Goal: Complete application form

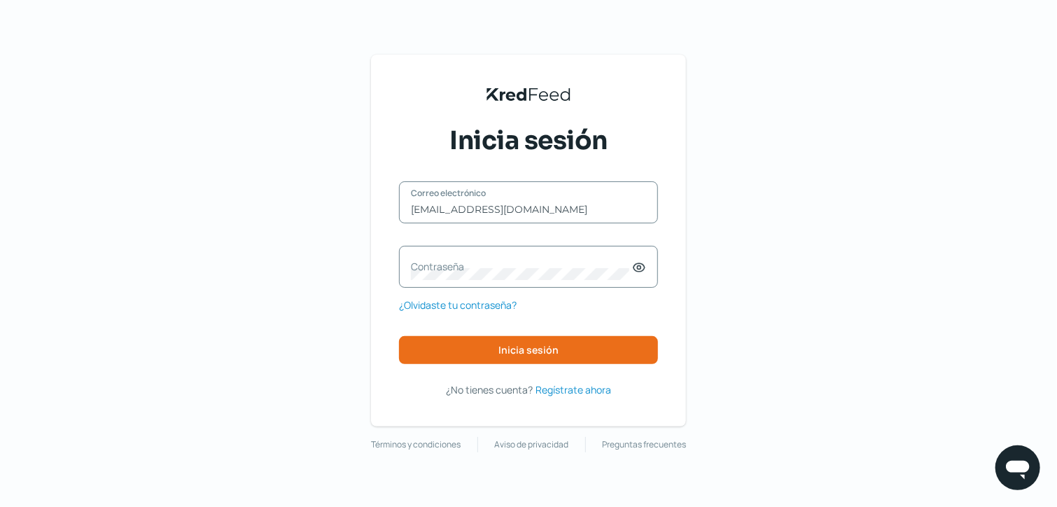
click at [491, 268] on label "Contraseña" at bounding box center [521, 266] width 221 height 13
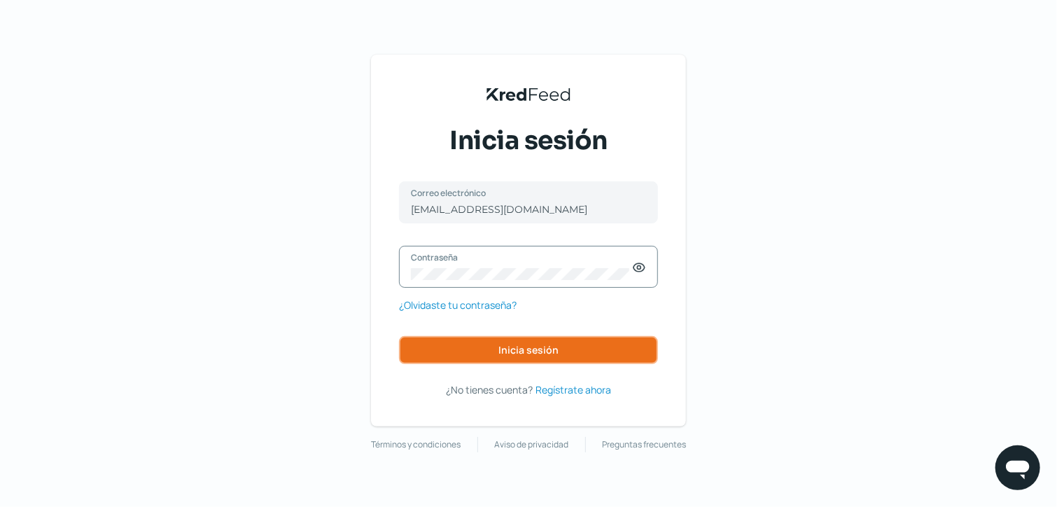
click at [556, 345] on span "Inicia sesión" at bounding box center [529, 350] width 60 height 10
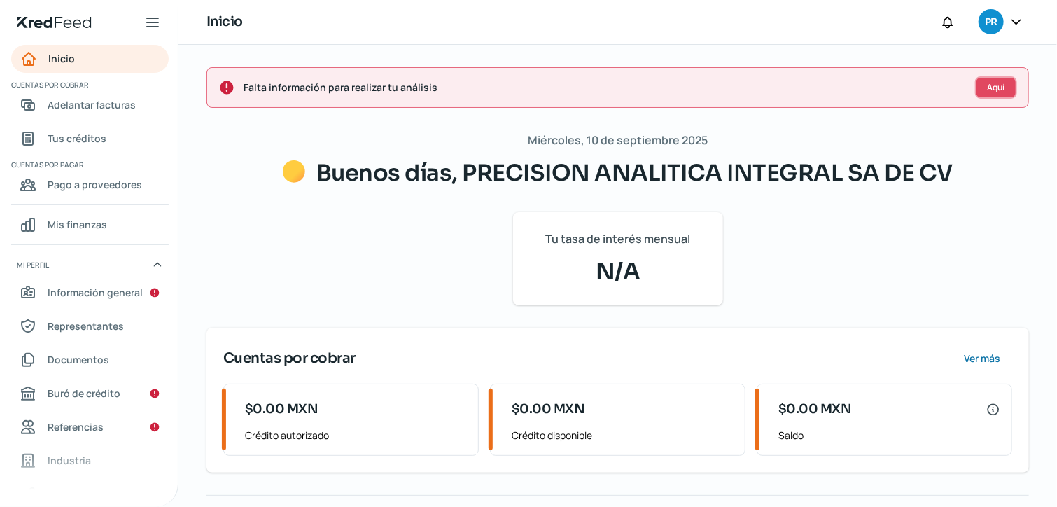
click at [994, 90] on span "Aquí" at bounding box center [997, 87] width 18 height 8
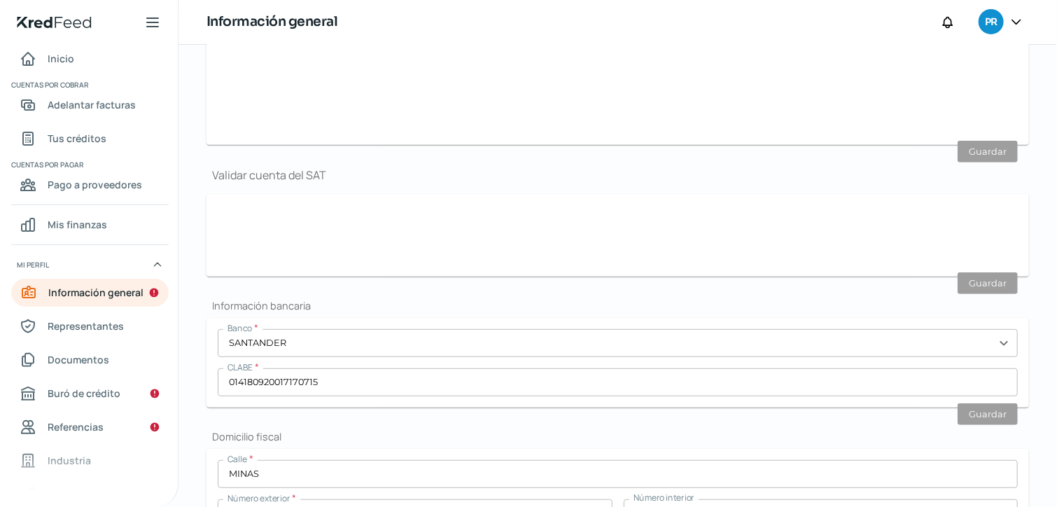
type input "[EMAIL_ADDRESS][DOMAIN_NAME]"
type input "Personas morales del régimen general"
type input "PRECISION ANALITICA INTEGRAL SA DE CV"
type input "55 - 2869 - 4641"
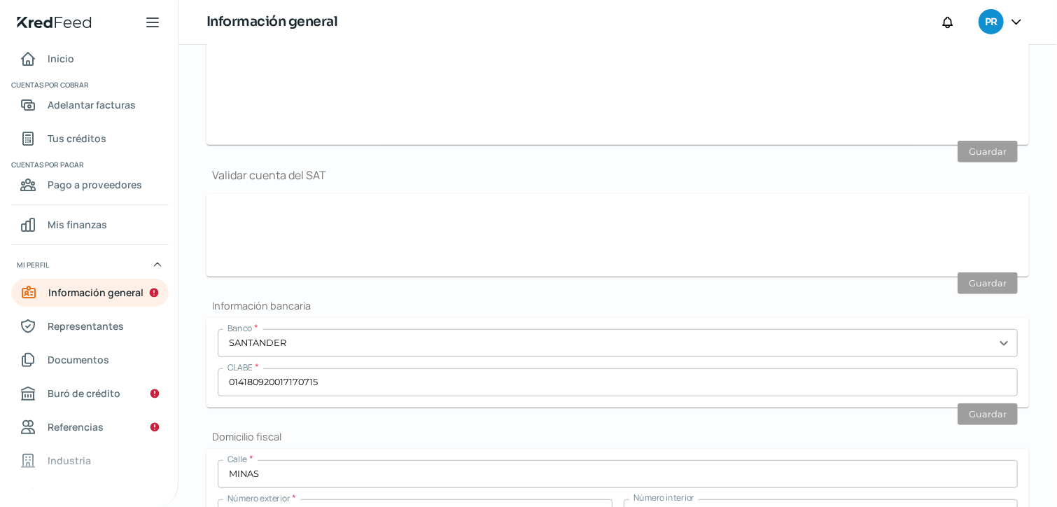
type input "MINAS"
type input "501"
type input "21-22"
type input "01279"
type input "[PERSON_NAME]"
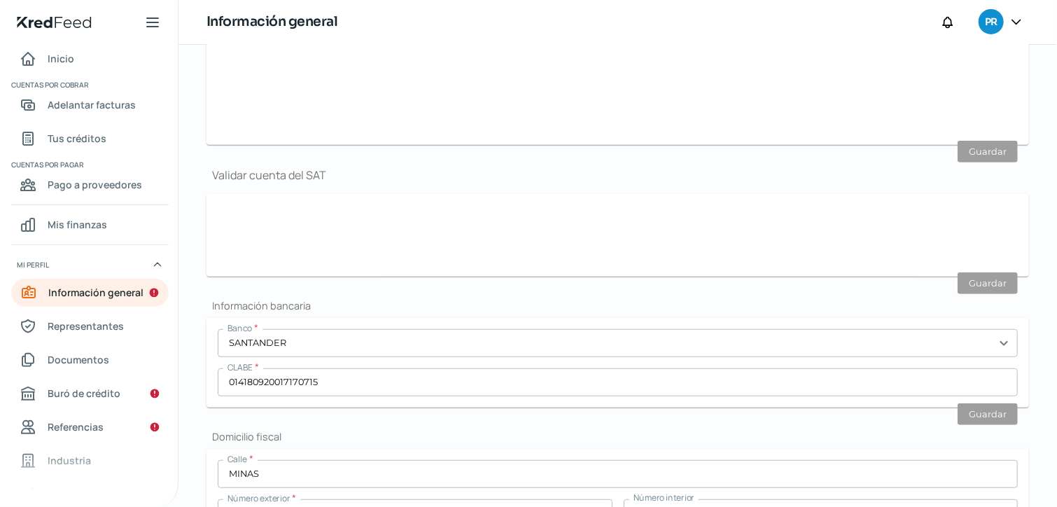
type input "[PERSON_NAME]"
type input "CDMX"
type input "[GEOGRAPHIC_DATA]"
type input "comprobante de domicilio julio.pdf"
type input "14"
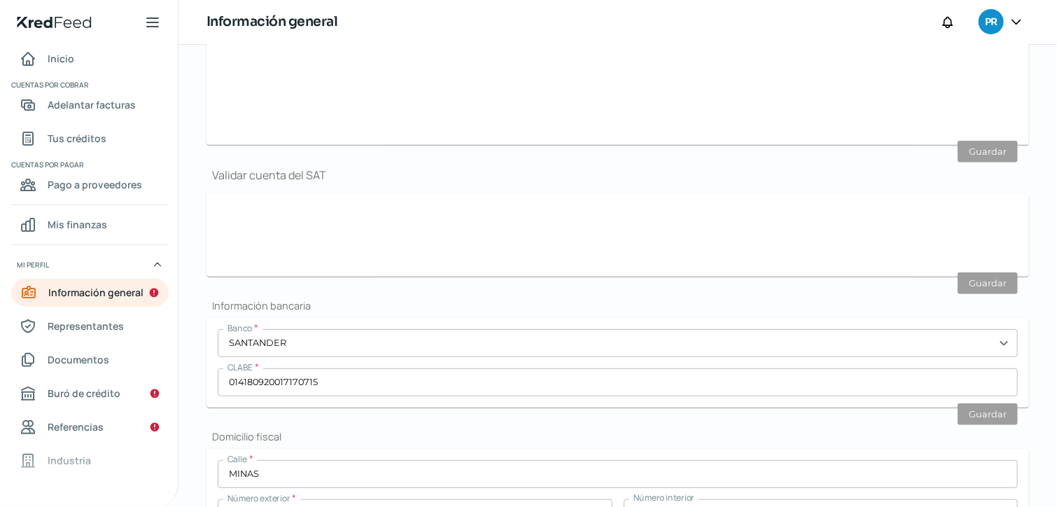
type input "4"
type input "Propia"
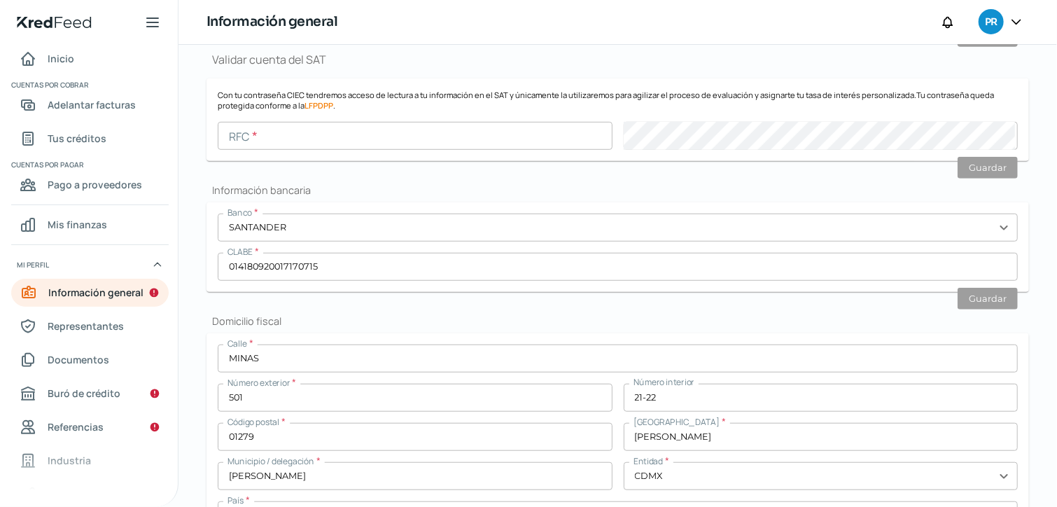
scroll to position [356, 0]
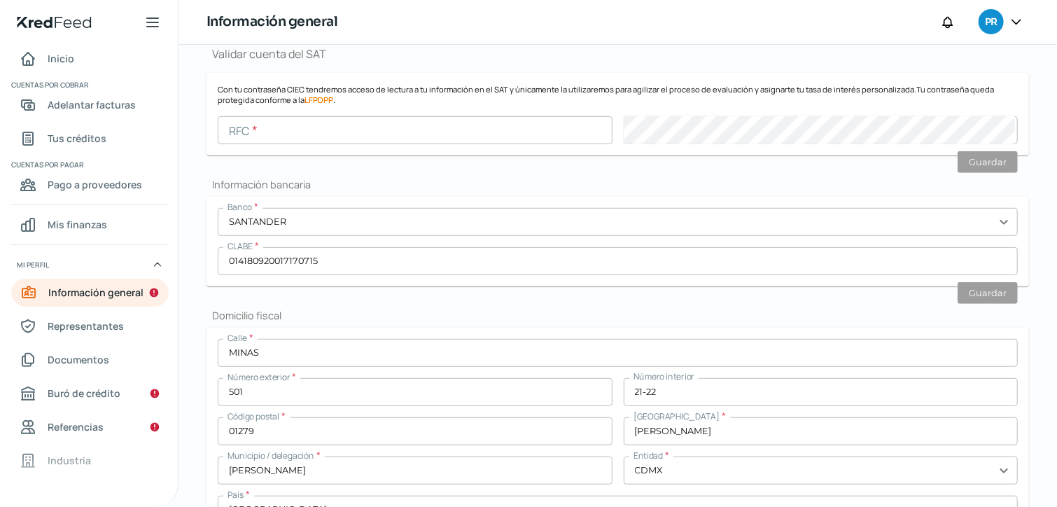
click at [317, 120] on input "text" at bounding box center [415, 130] width 395 height 28
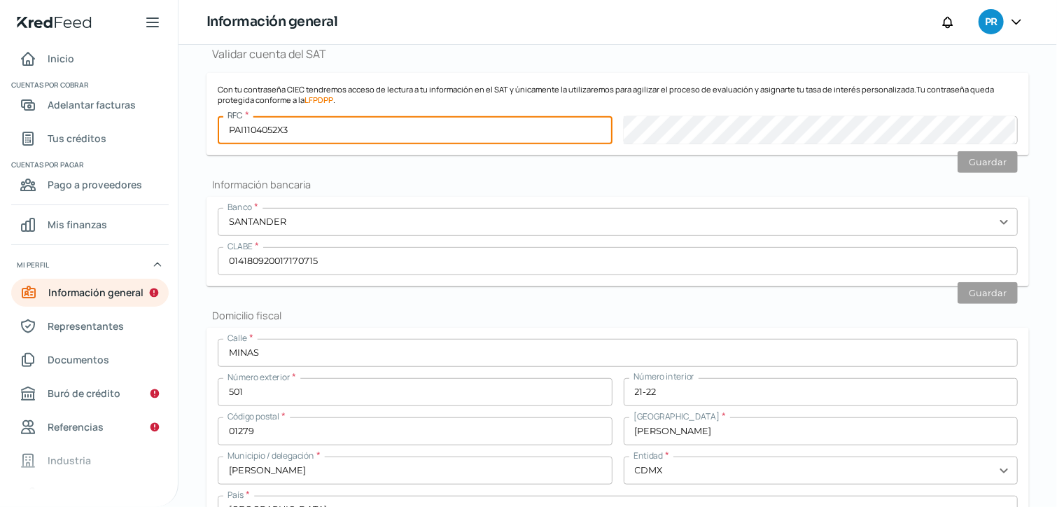
type input "PAI1104052X3"
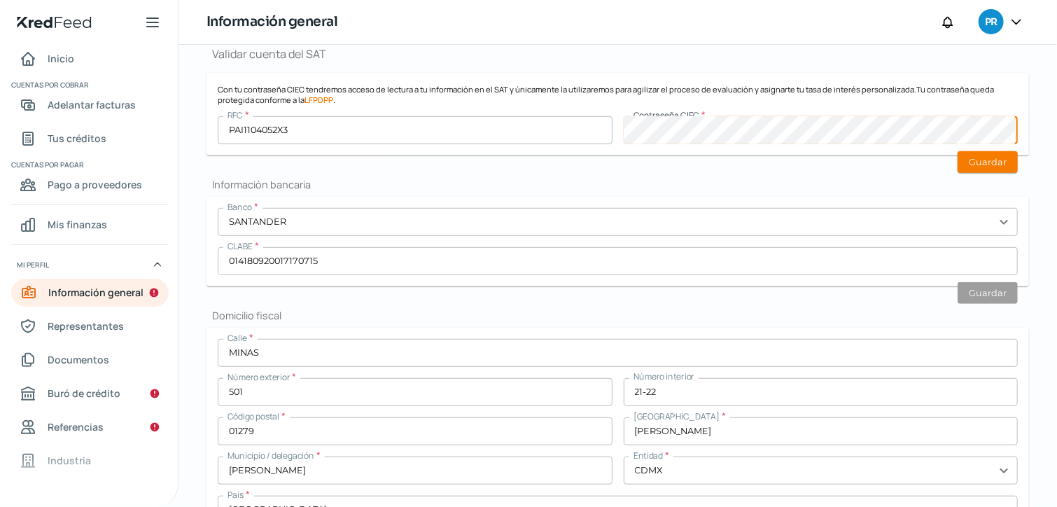
click at [1029, 200] on div "Falta información para realizar tu análisis Aquí [DATE] Información general ¿Qu…" at bounding box center [618, 348] width 879 height 1321
click at [994, 162] on button "Guardar" at bounding box center [988, 162] width 60 height 22
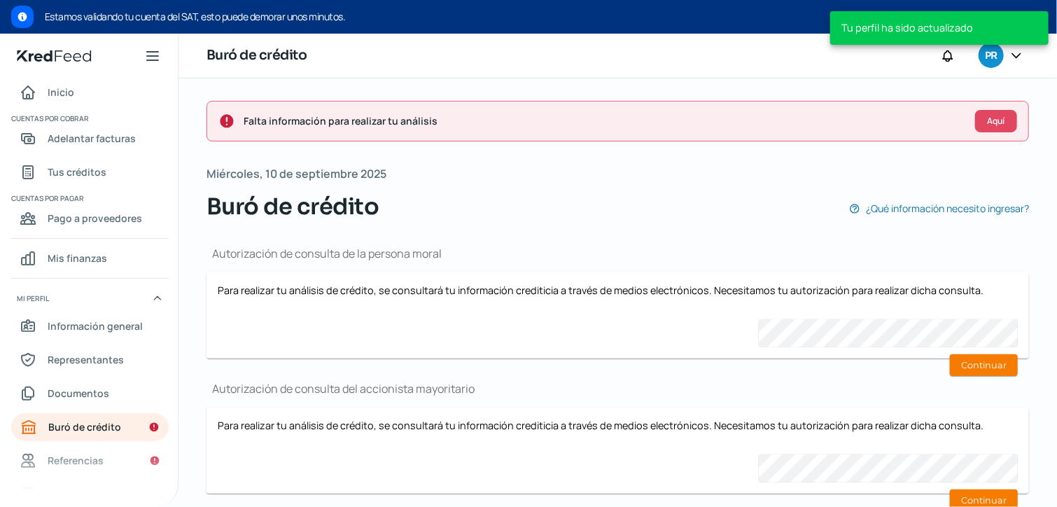
scroll to position [42, 0]
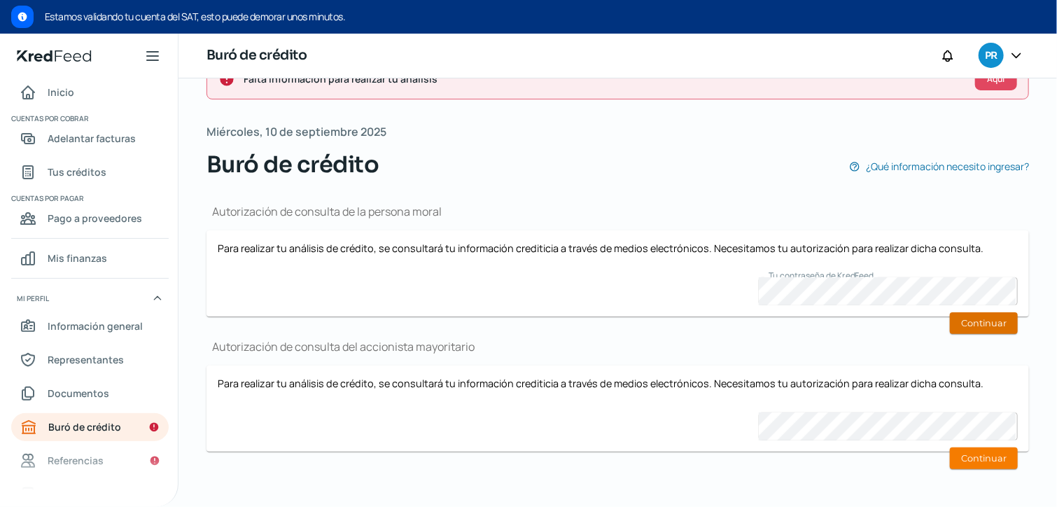
click at [996, 320] on button "Continuar" at bounding box center [984, 323] width 68 height 22
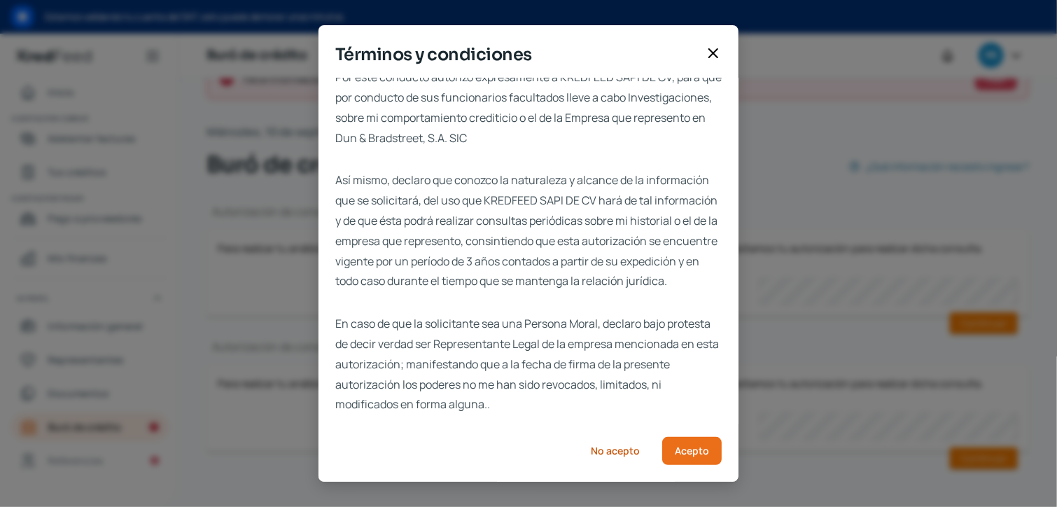
scroll to position [31, 0]
click at [679, 447] on span "Acepto" at bounding box center [692, 451] width 34 height 10
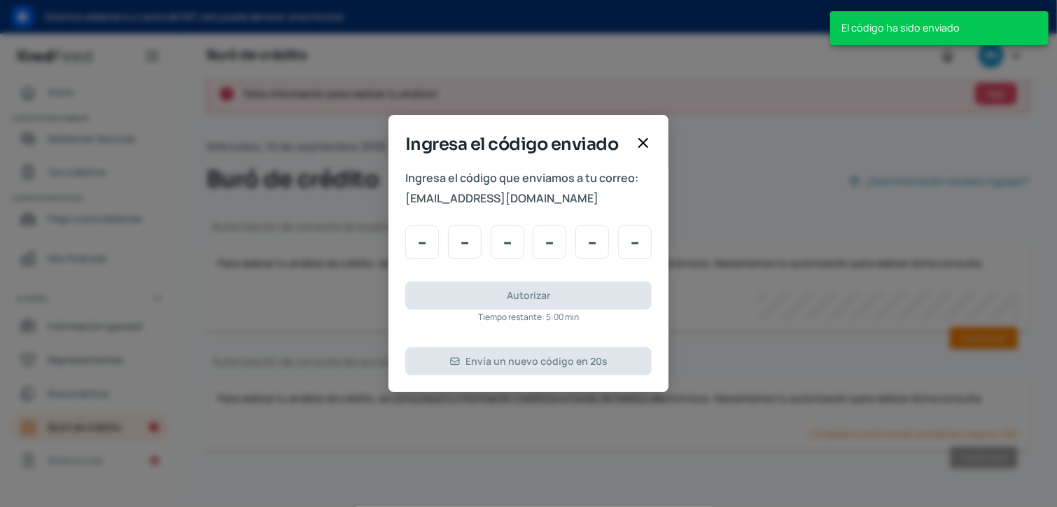
scroll to position [0, 0]
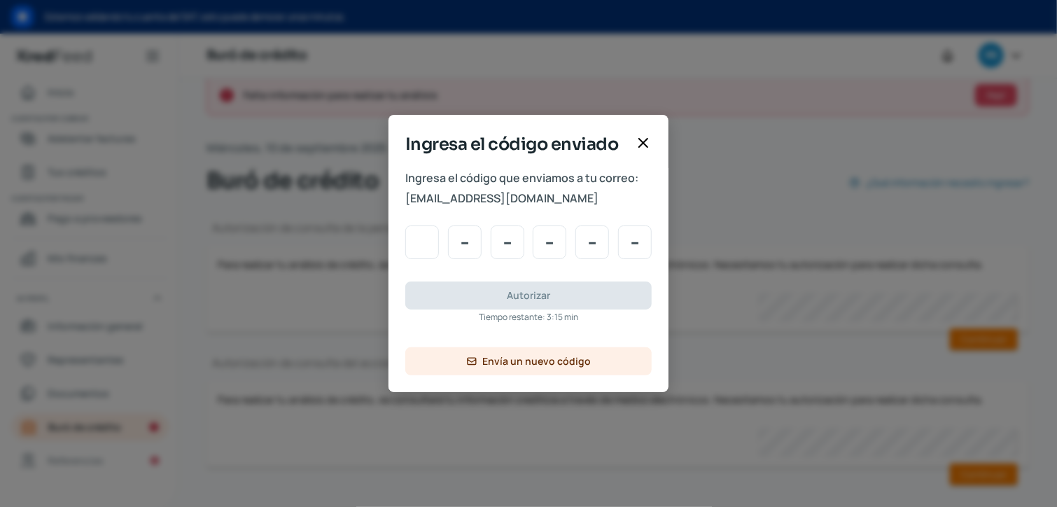
click at [417, 238] on input "Code input" at bounding box center [422, 242] width 34 height 34
type input "6"
type input "7"
type input "3"
type input "6"
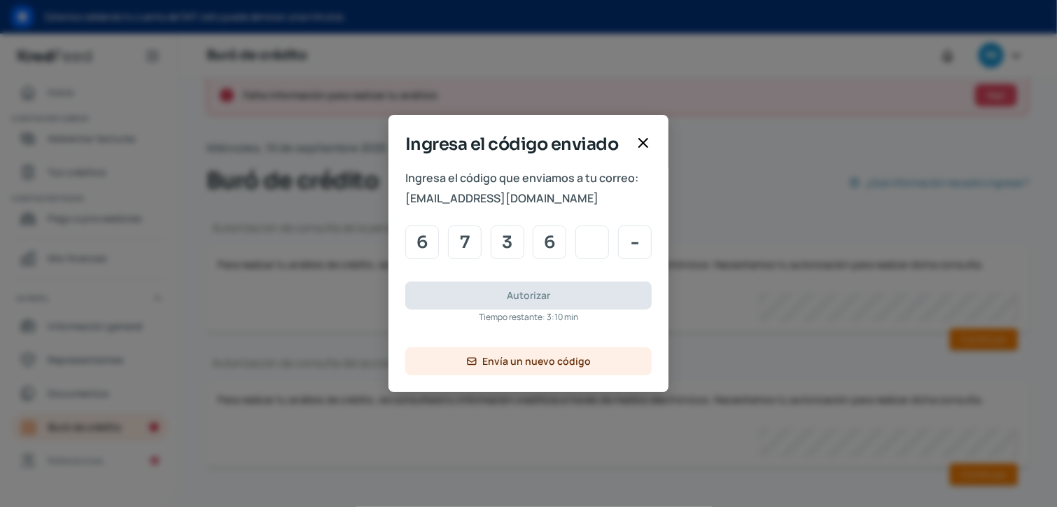
type input "0"
type input "2"
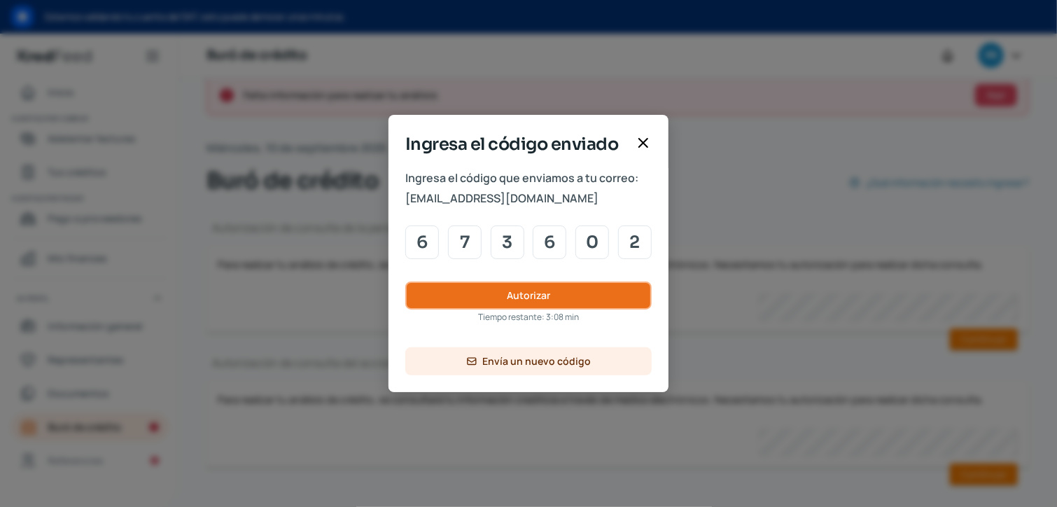
click at [599, 294] on button "Autorizar" at bounding box center [528, 296] width 246 height 28
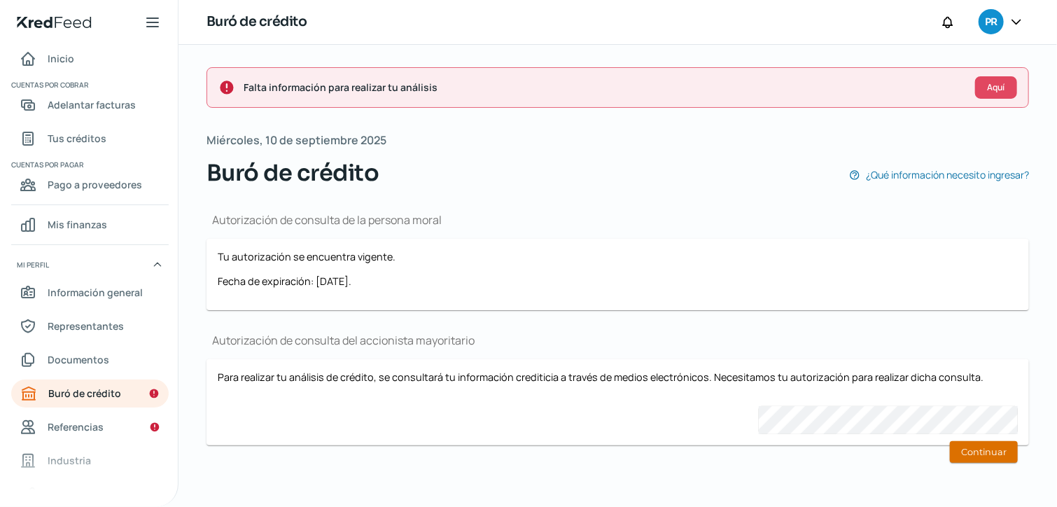
click at [965, 453] on button "Continuar" at bounding box center [984, 452] width 68 height 22
click at [982, 450] on button "Continuar" at bounding box center [984, 452] width 68 height 22
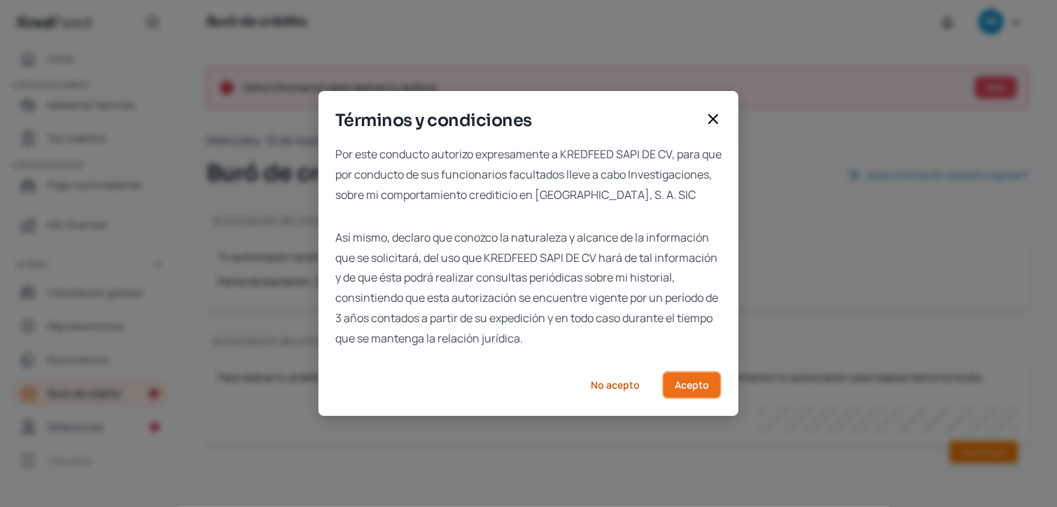
click at [696, 399] on button "Acepto" at bounding box center [692, 385] width 60 height 28
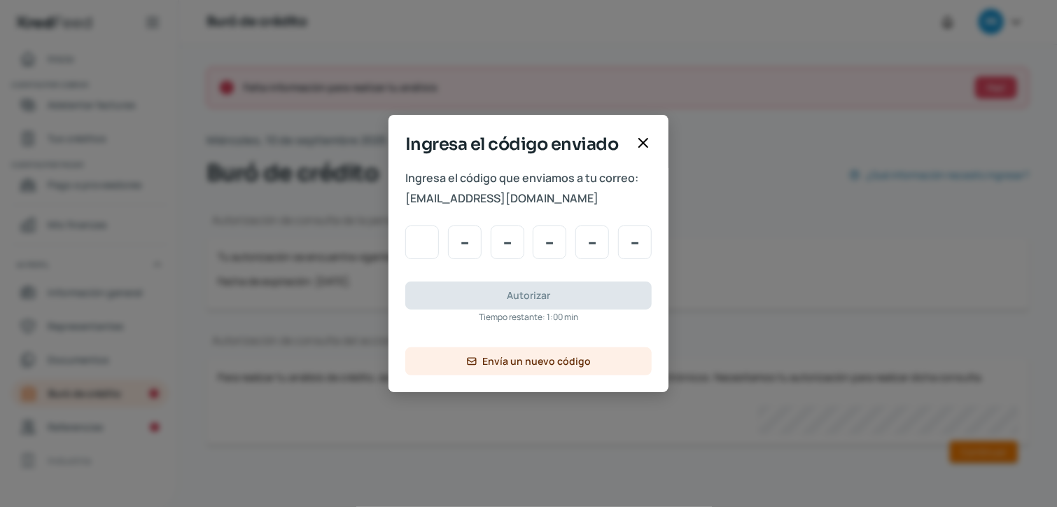
click at [422, 242] on input "Code input" at bounding box center [422, 242] width 34 height 34
type input "6"
type input "7"
type input "3"
type input "6"
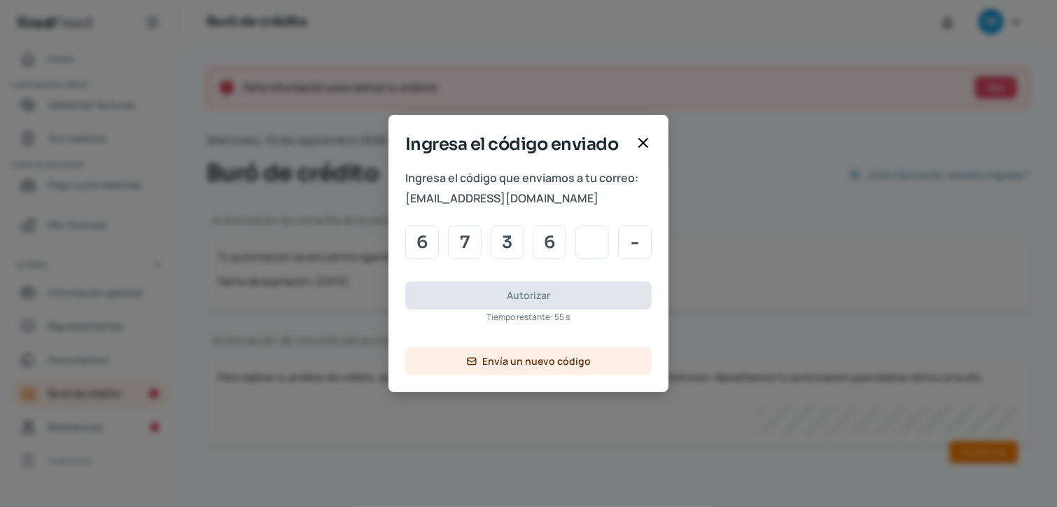
type input "0"
type input "2"
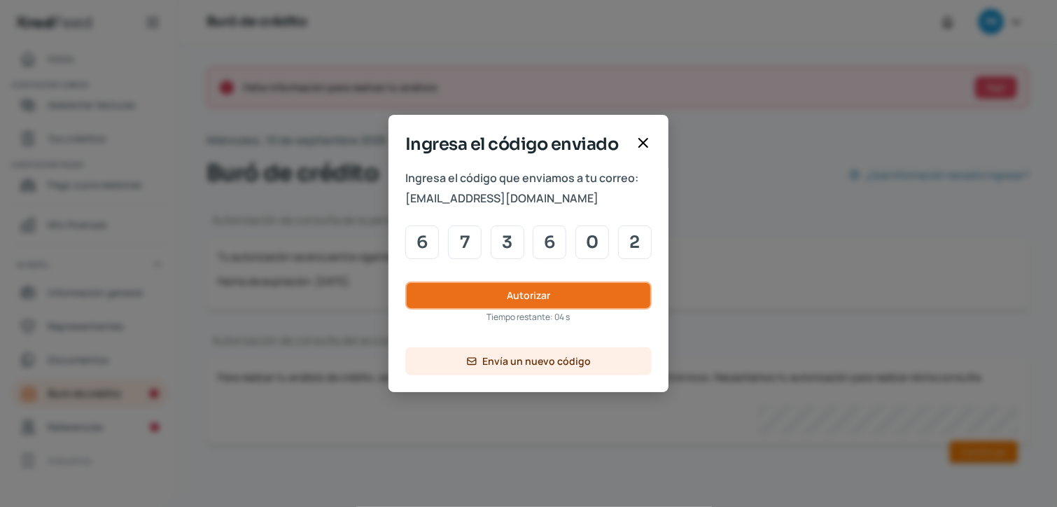
click at [487, 298] on button "Autorizar" at bounding box center [528, 296] width 246 height 28
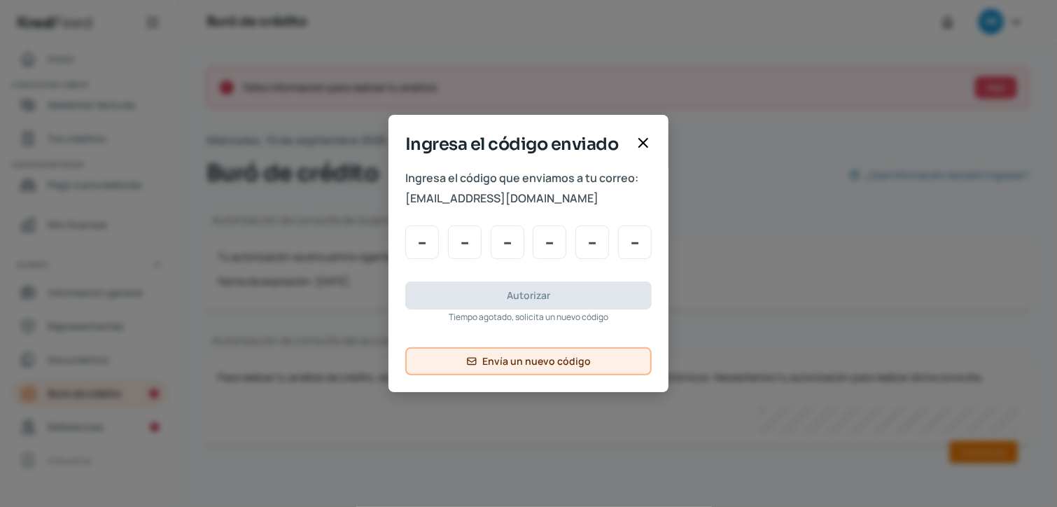
click at [546, 363] on span "Envía un nuevo código" at bounding box center [537, 361] width 109 height 10
click at [515, 366] on span "Envía un nuevo código" at bounding box center [537, 361] width 109 height 10
click at [641, 141] on icon at bounding box center [643, 143] width 8 height 8
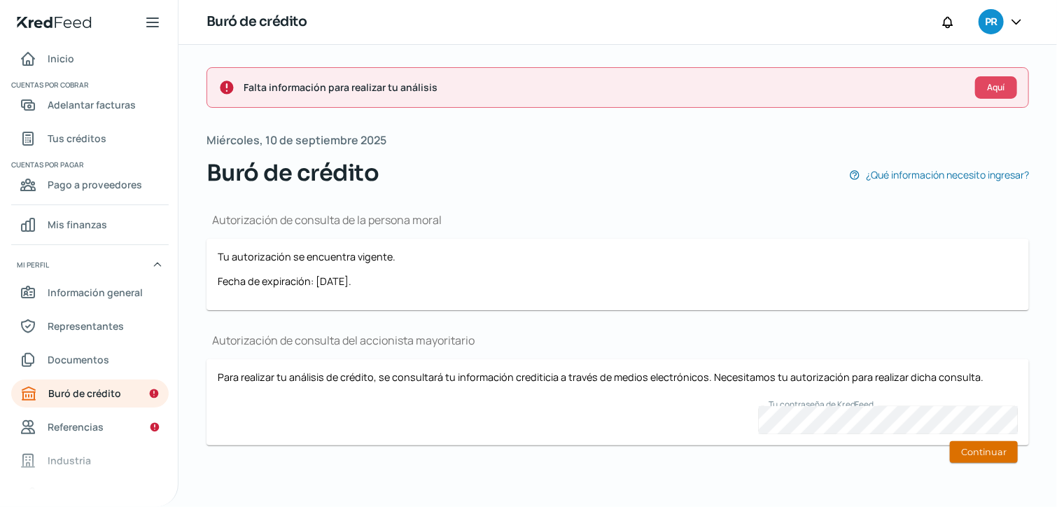
click at [970, 455] on button "Continuar" at bounding box center [984, 452] width 68 height 22
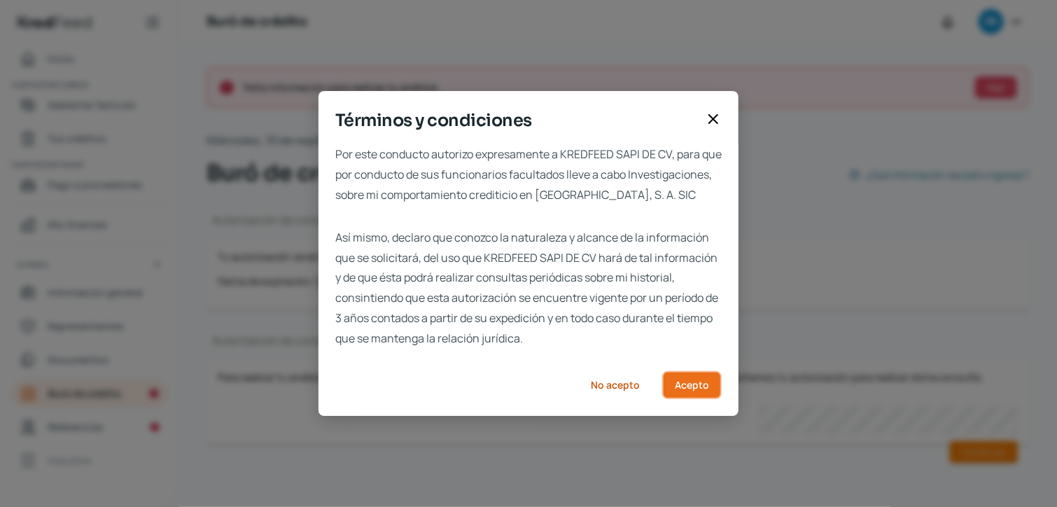
click at [683, 390] on span "Acepto" at bounding box center [692, 385] width 34 height 10
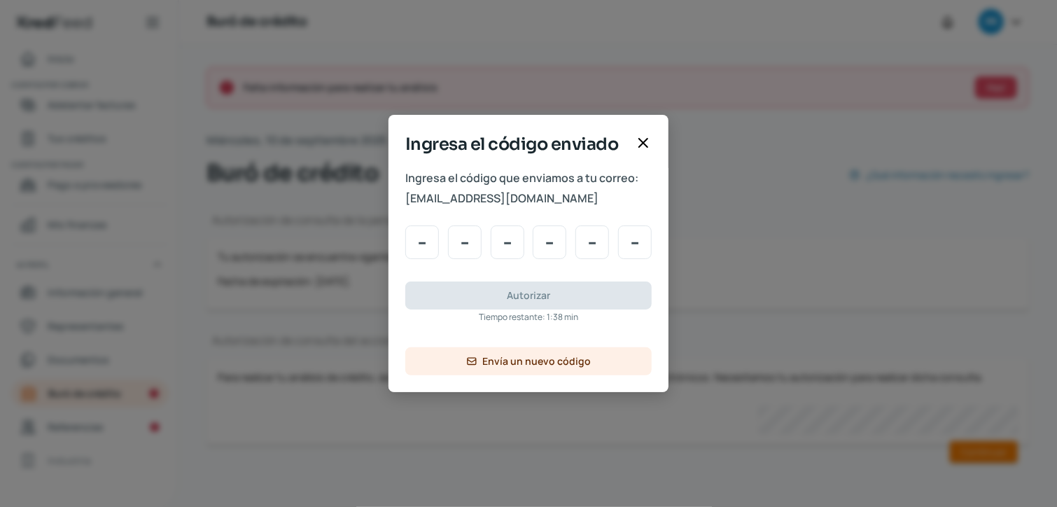
click at [651, 146] on icon at bounding box center [643, 142] width 17 height 17
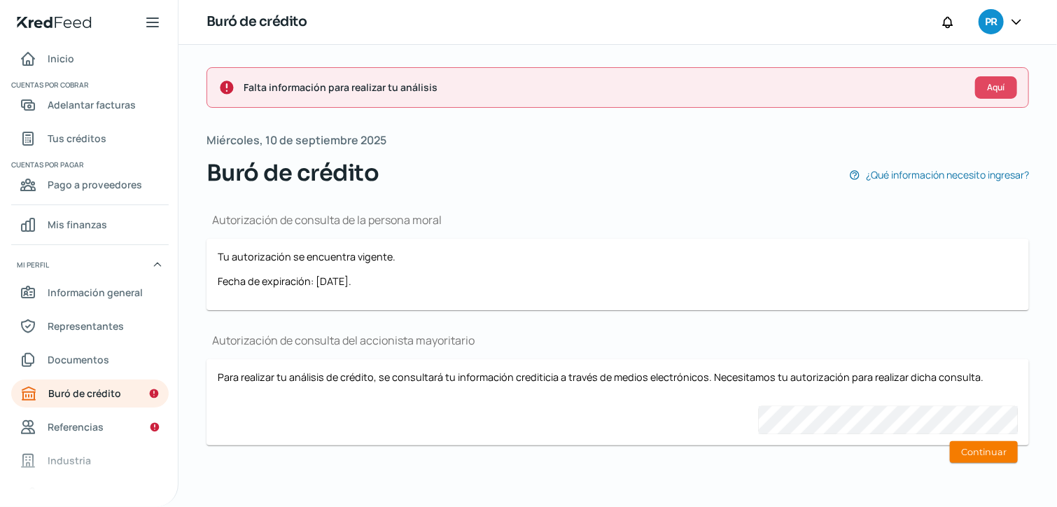
click at [988, 24] on span "PR" at bounding box center [991, 22] width 12 height 17
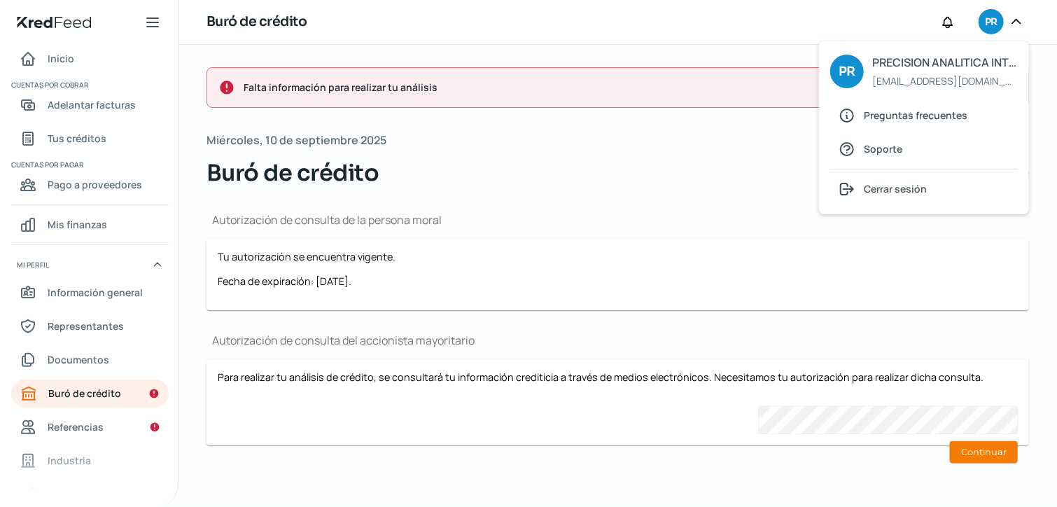
click at [987, 24] on span "PR" at bounding box center [991, 22] width 12 height 17
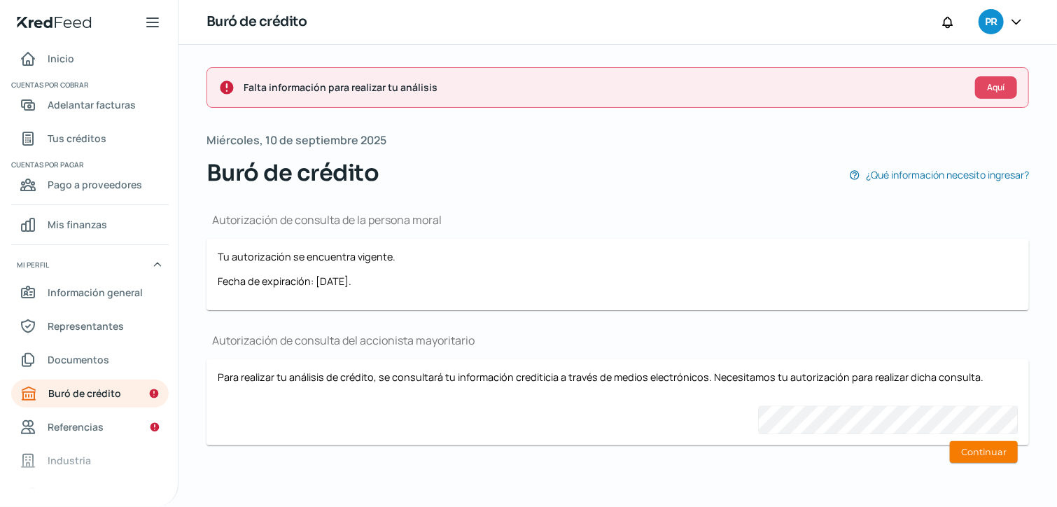
click at [1014, 23] on icon at bounding box center [1017, 22] width 14 height 14
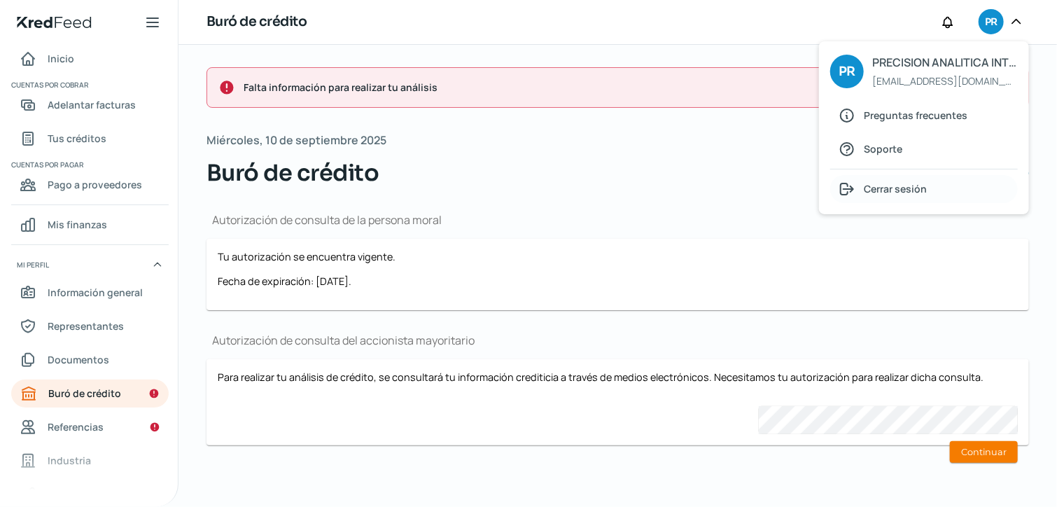
click at [906, 192] on span "Cerrar sesión" at bounding box center [895, 189] width 63 height 18
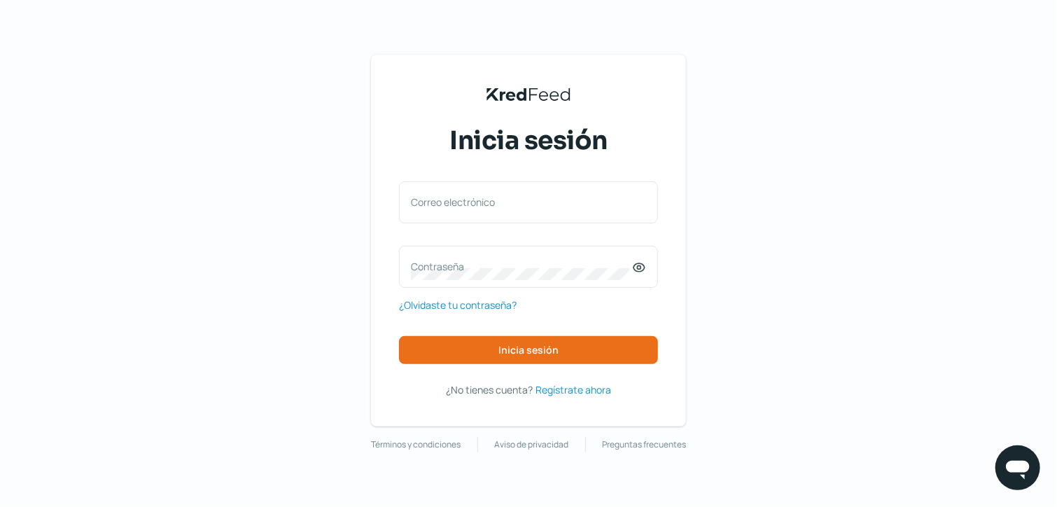
click at [536, 178] on div "Inicia sesión Correo electrónico Contraseña ¿Olvidaste tu contraseña? Inicia se…" at bounding box center [528, 260] width 259 height 275
click at [517, 202] on label "Correo electrónico" at bounding box center [521, 201] width 221 height 13
click at [517, 203] on input "Correo electrónico" at bounding box center [528, 209] width 235 height 13
type input "[EMAIL_ADDRESS][DOMAIN_NAME]"
click at [502, 270] on label "Contraseña" at bounding box center [521, 266] width 221 height 13
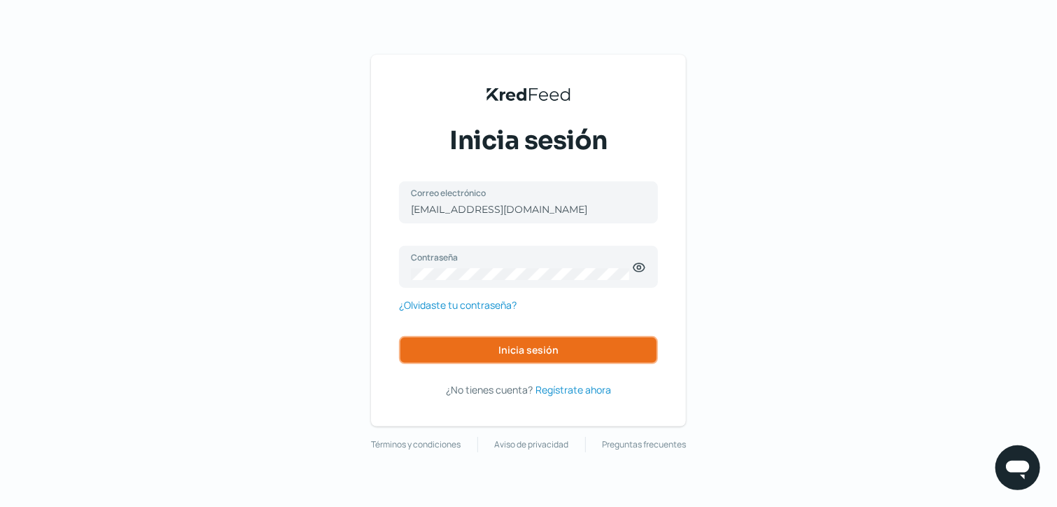
click at [453, 342] on button "Inicia sesión" at bounding box center [528, 350] width 259 height 28
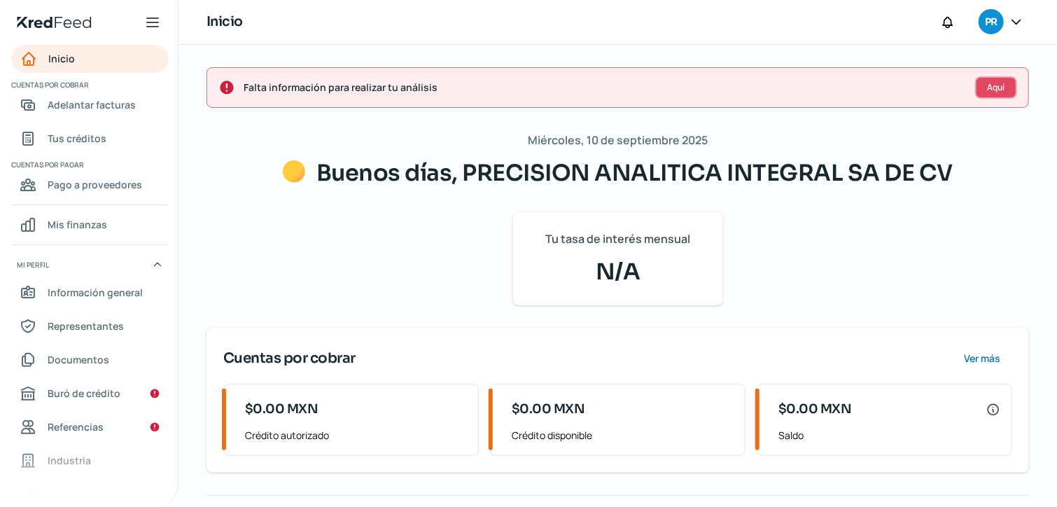
click at [980, 88] on button "Aquí" at bounding box center [996, 87] width 42 height 22
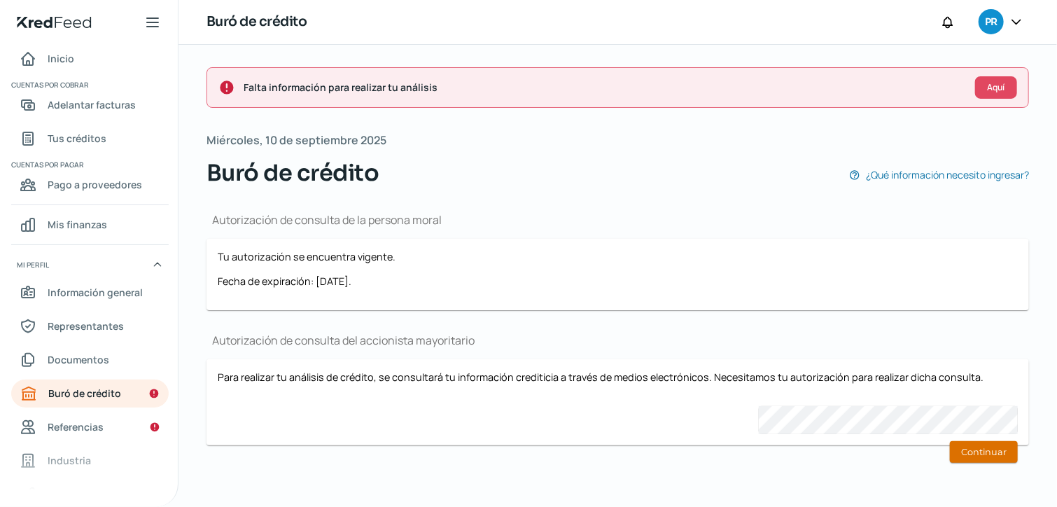
click at [973, 447] on button "Continuar" at bounding box center [984, 452] width 68 height 22
click at [971, 456] on button "Continuar" at bounding box center [984, 452] width 68 height 22
click at [964, 446] on button "Continuar" at bounding box center [984, 452] width 68 height 22
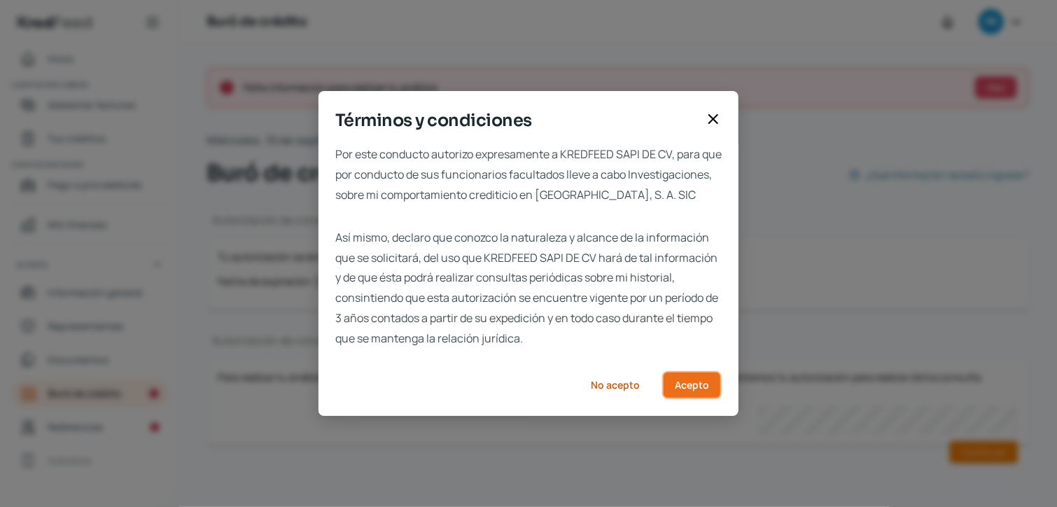
click at [679, 390] on span "Acepto" at bounding box center [692, 385] width 34 height 10
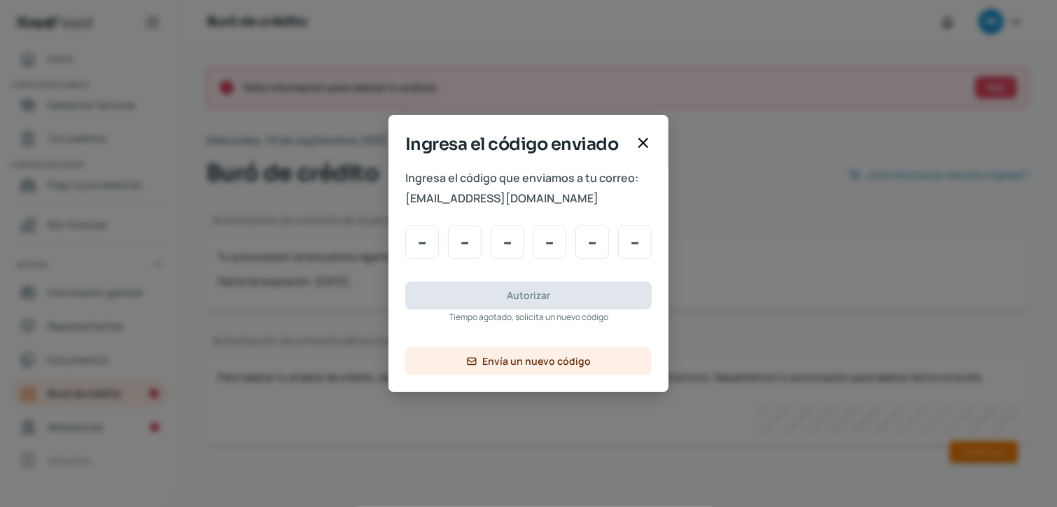
click at [647, 143] on icon at bounding box center [643, 142] width 17 height 17
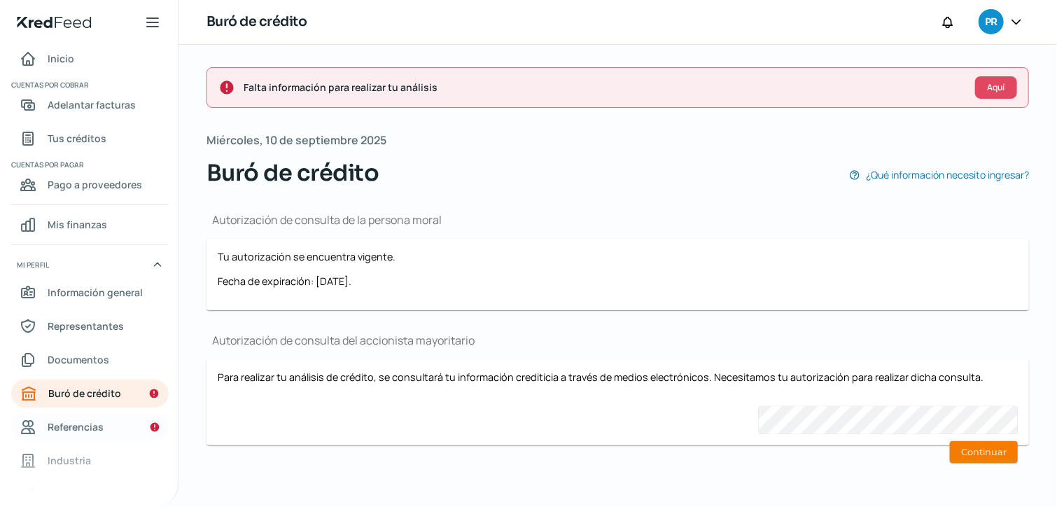
click at [132, 426] on link "Referencias" at bounding box center [90, 427] width 158 height 28
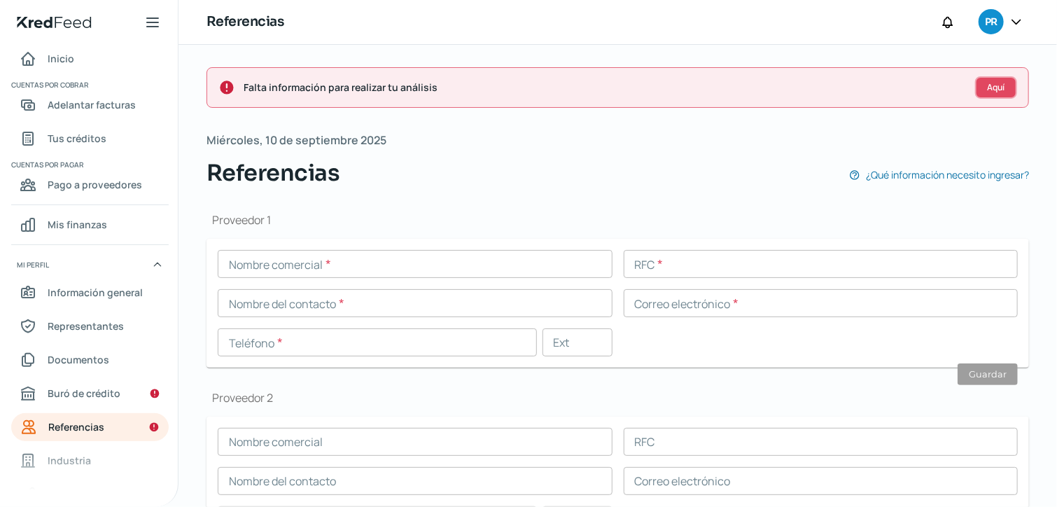
click at [988, 85] on span "Aquí" at bounding box center [997, 87] width 18 height 8
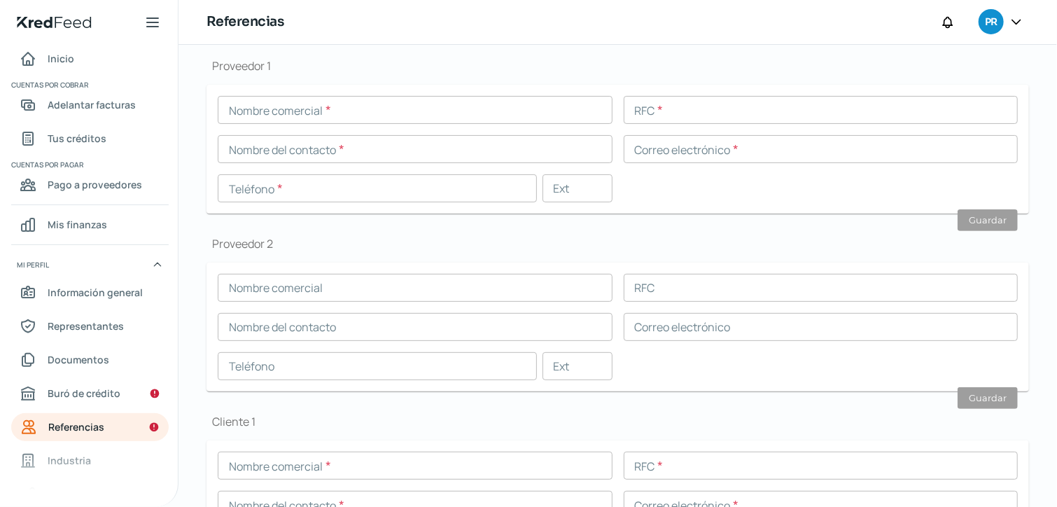
scroll to position [167, 0]
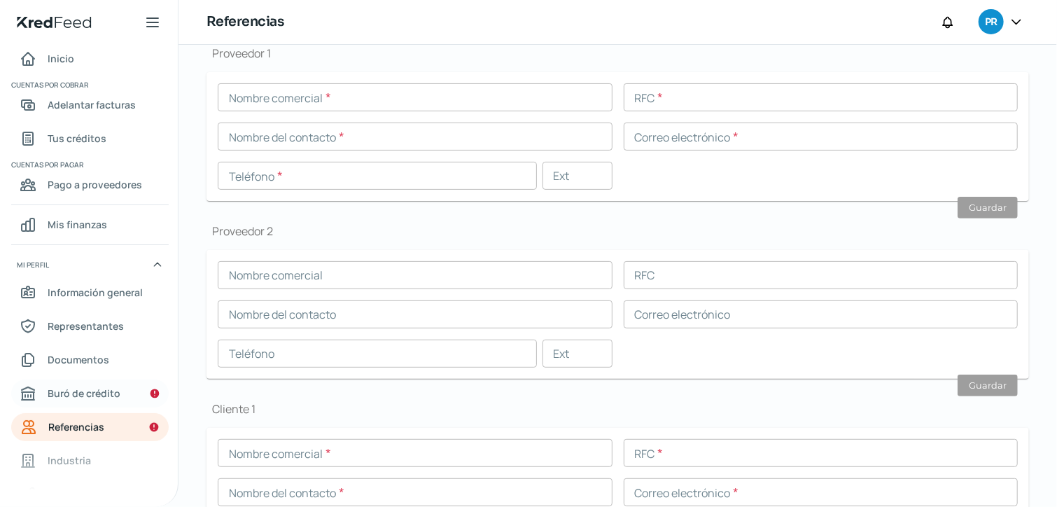
click at [109, 399] on span "Buró de crédito" at bounding box center [84, 393] width 73 height 18
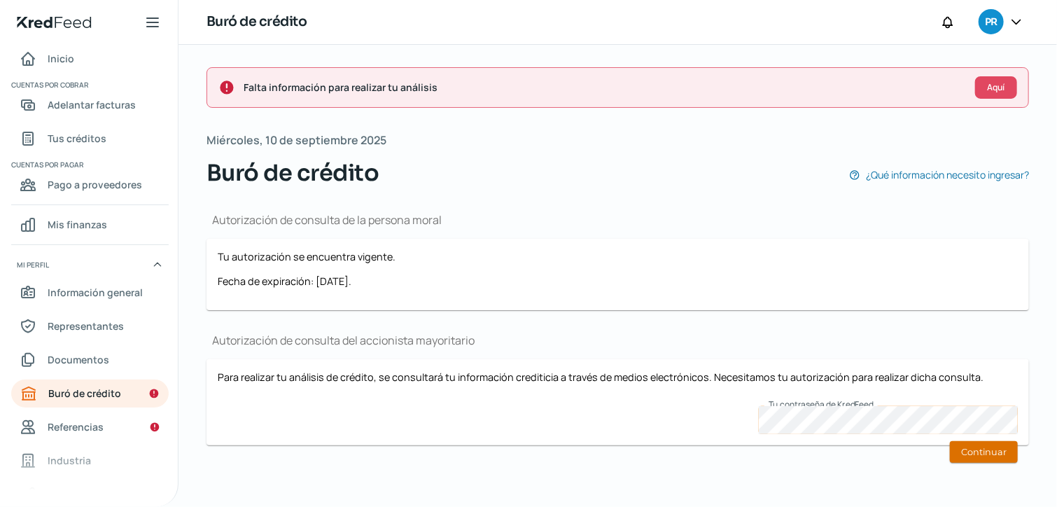
click at [980, 447] on button "Continuar" at bounding box center [984, 452] width 68 height 22
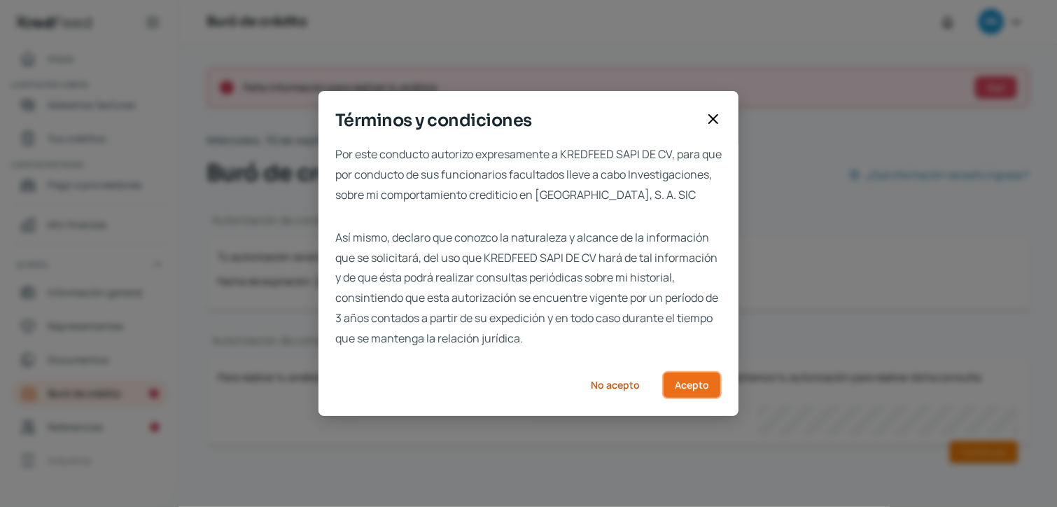
click at [690, 390] on span "Acepto" at bounding box center [692, 385] width 34 height 10
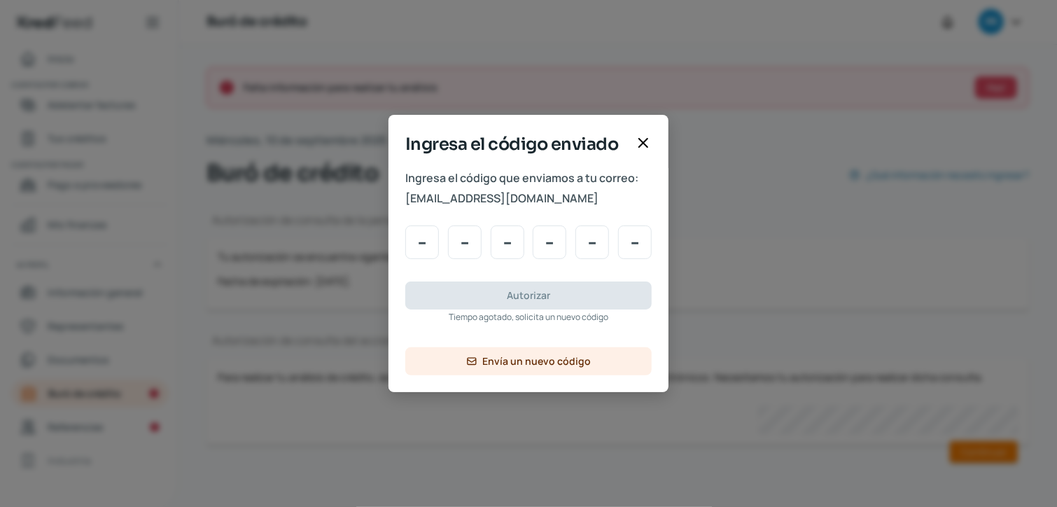
click at [647, 142] on icon at bounding box center [643, 142] width 17 height 17
